Goal: Task Accomplishment & Management: Complete application form

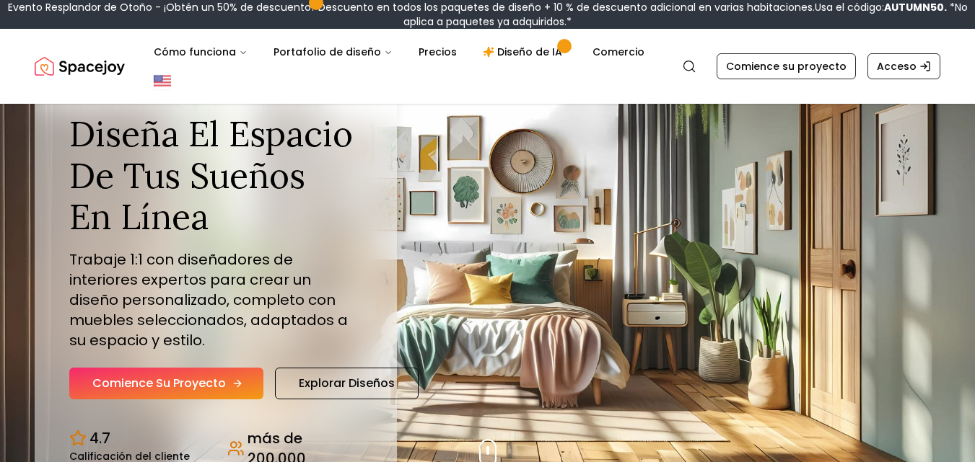
click at [177, 390] on font "Comience su proyecto" at bounding box center [158, 383] width 133 height 17
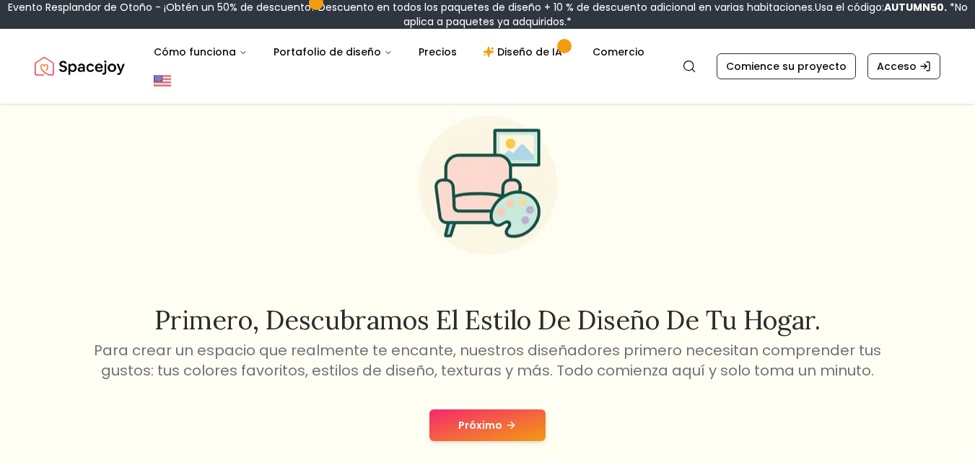
scroll to position [174, 0]
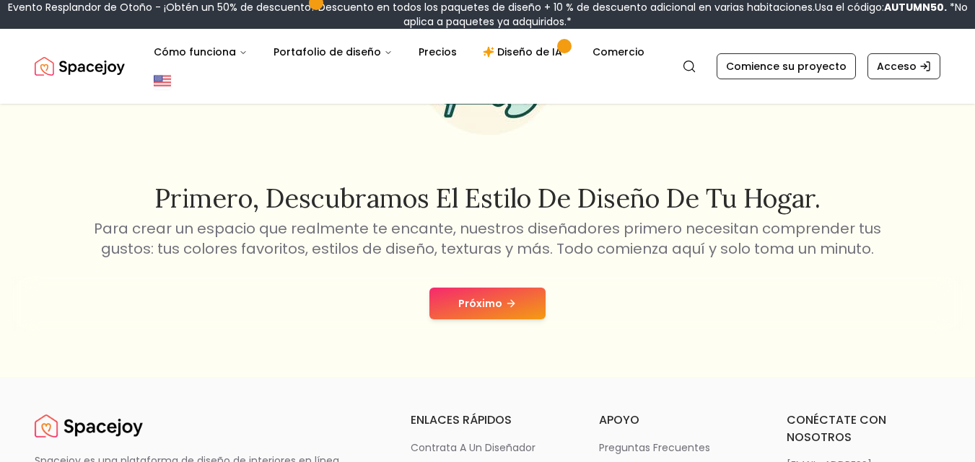
click at [490, 298] on font "Próximo" at bounding box center [480, 304] width 44 height 14
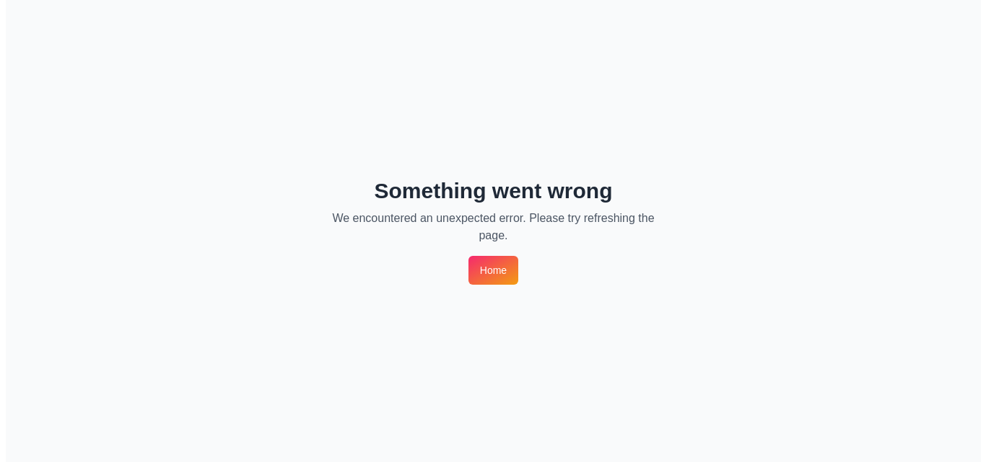
scroll to position [0, 0]
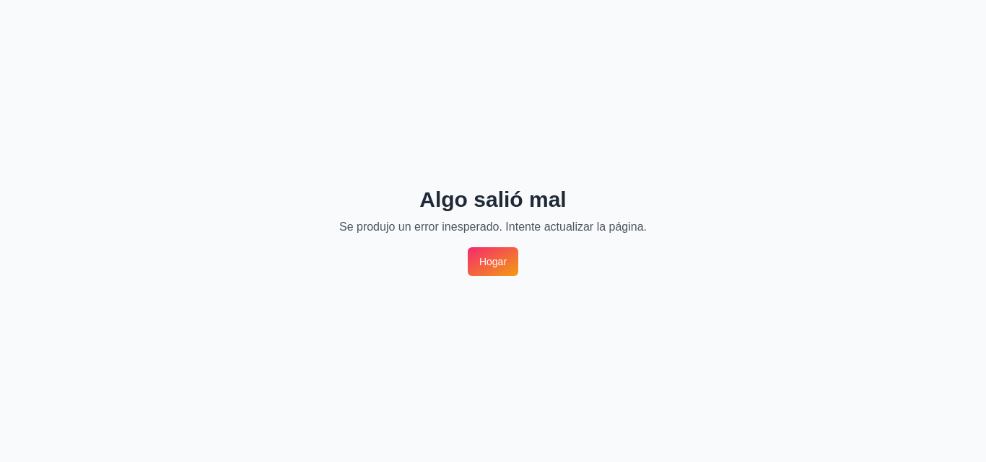
click at [501, 260] on font "Hogar" at bounding box center [492, 262] width 27 height 12
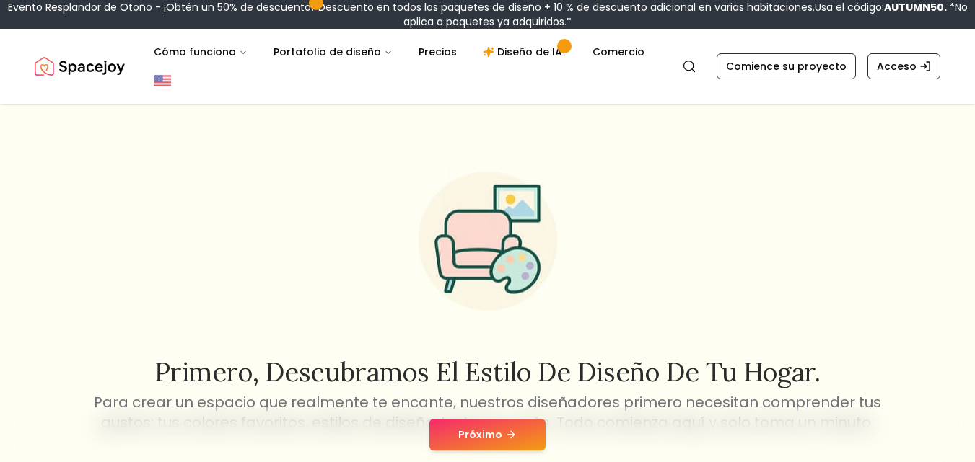
click at [516, 430] on button "Próximo" at bounding box center [487, 435] width 116 height 32
